Goal: Find contact information

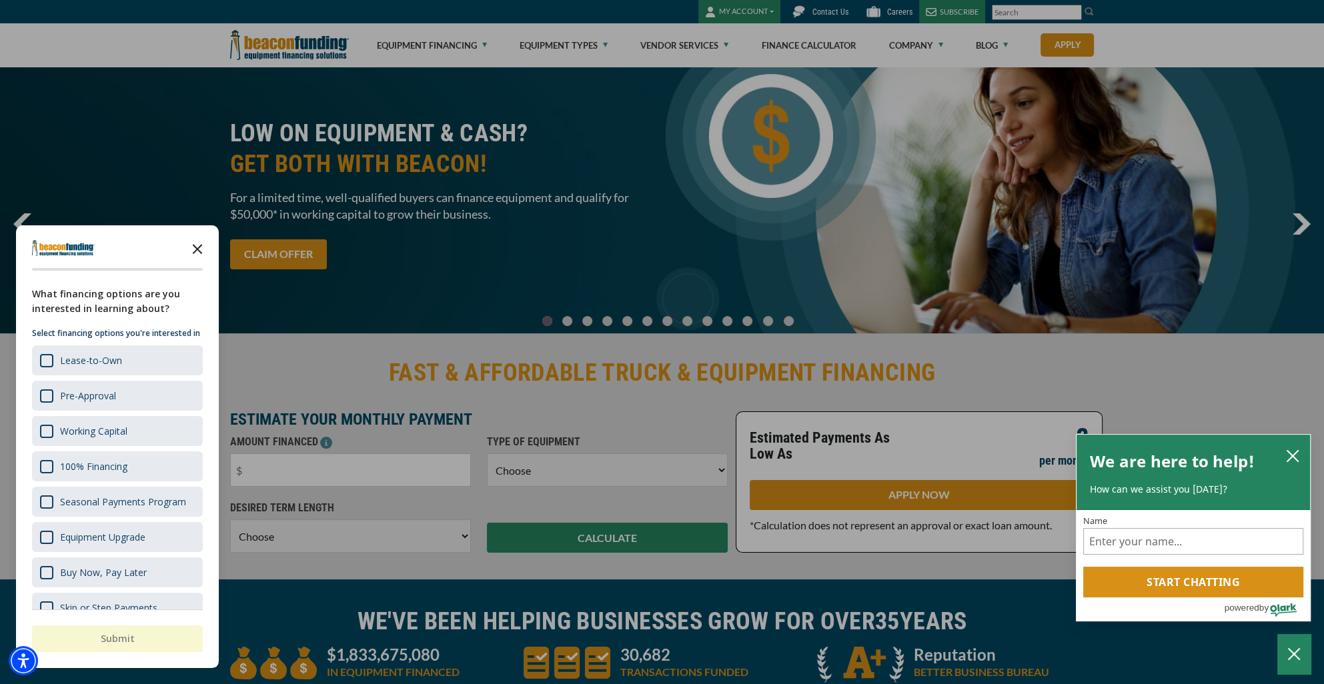
click at [197, 247] on icon "Close the survey" at bounding box center [197, 248] width 27 height 27
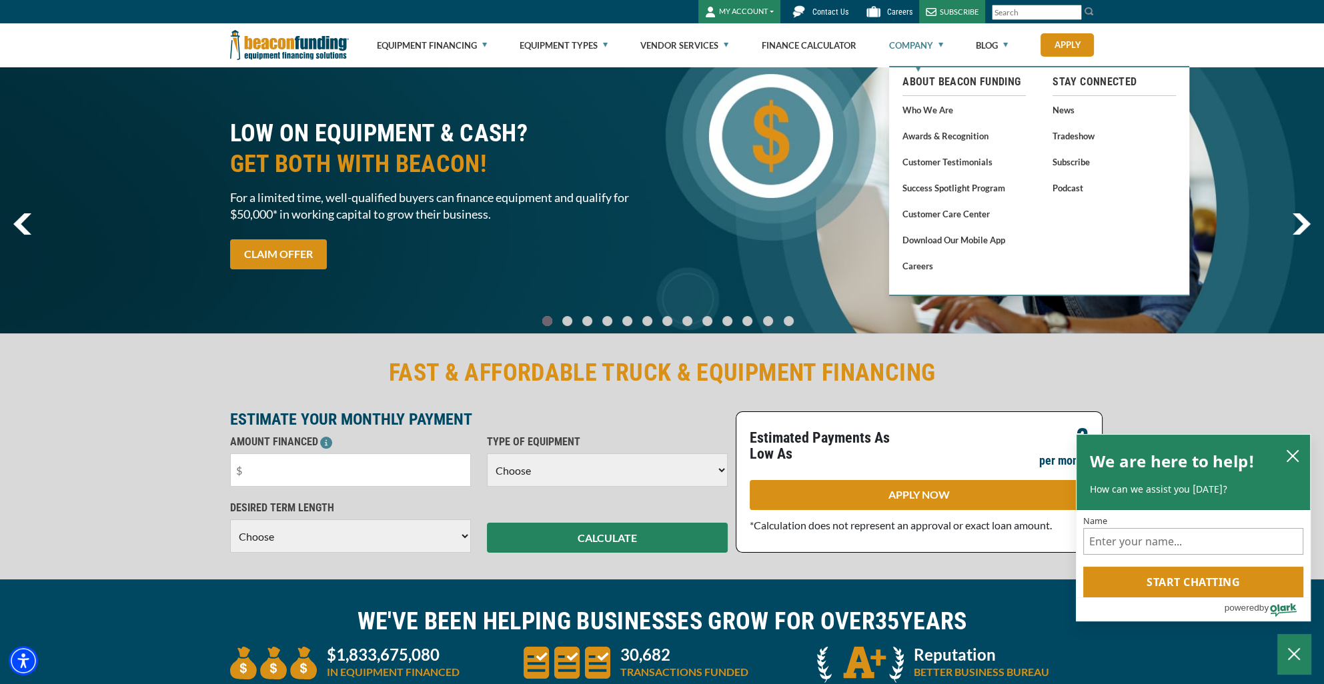
click at [928, 48] on link "Company" at bounding box center [916, 45] width 54 height 43
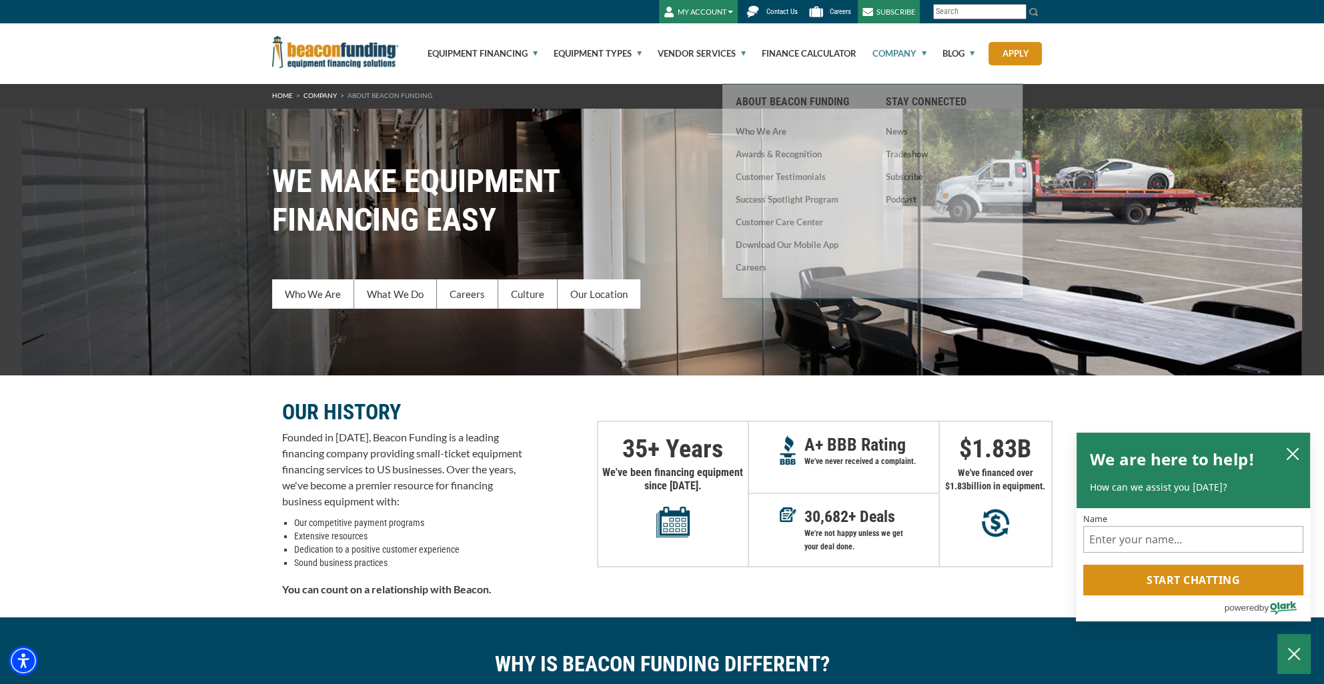
click at [774, 13] on span "Contact Us" at bounding box center [781, 11] width 31 height 9
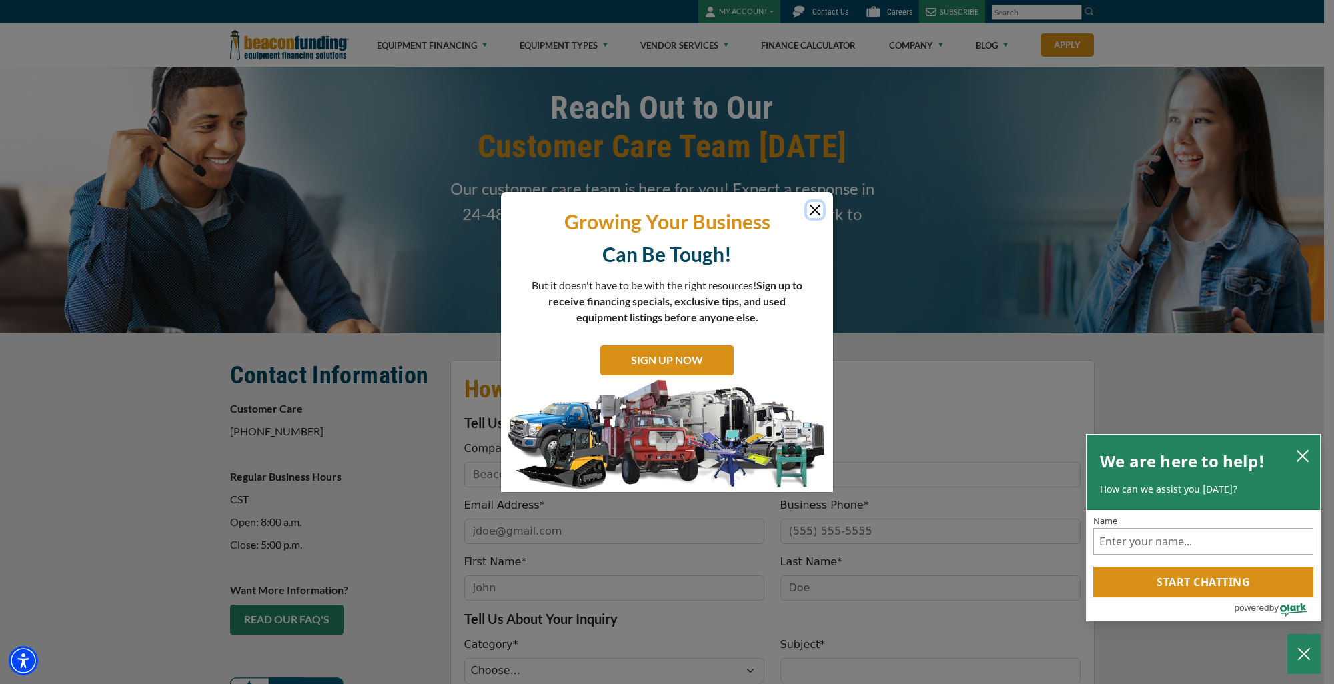
click at [812, 216] on button "Close" at bounding box center [815, 210] width 16 height 16
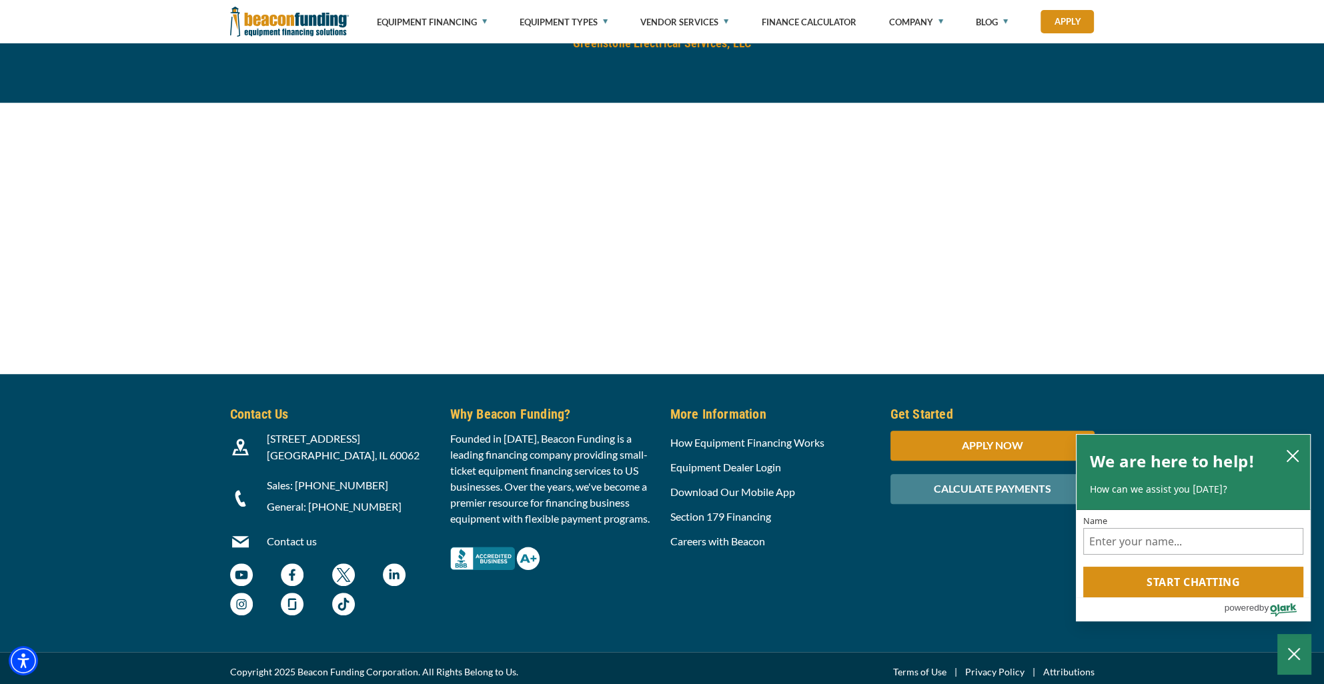
scroll to position [1350, 0]
